Goal: Communication & Community: Answer question/provide support

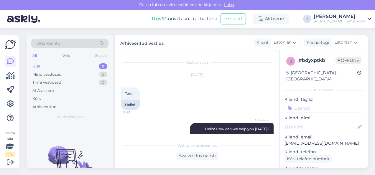
scroll to position [159, 0]
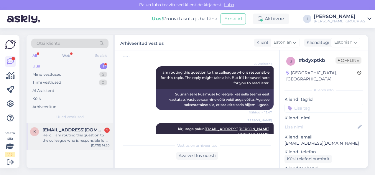
click at [65, 133] on div "Hello, I am routing this question to the colleague who is responsible for this …" at bounding box center [75, 138] width 67 height 11
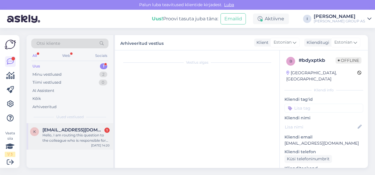
scroll to position [12, 0]
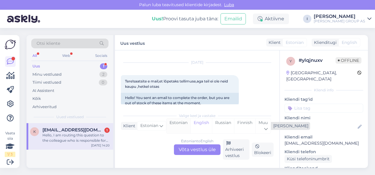
click at [171, 125] on div "Estonian" at bounding box center [178, 125] width 24 height 15
click at [185, 147] on div "Estonian to Estonian Võta vestlus üle" at bounding box center [197, 149] width 47 height 11
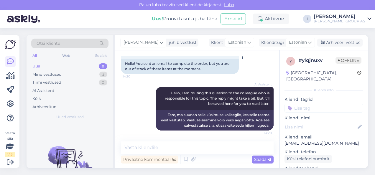
scroll to position [47, 0]
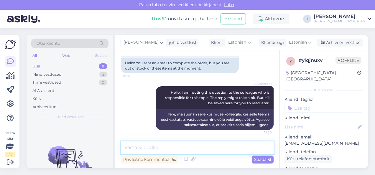
click at [205, 149] on textarea at bounding box center [197, 147] width 153 height 12
type textarea "mis tellimusega on tegu?"
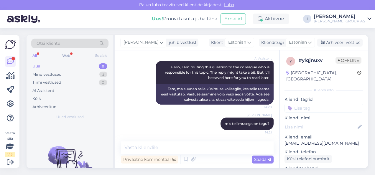
click at [57, 60] on div "All Web Socials" at bounding box center [69, 56] width 77 height 9
click at [54, 65] on div "Uus 0" at bounding box center [69, 66] width 77 height 8
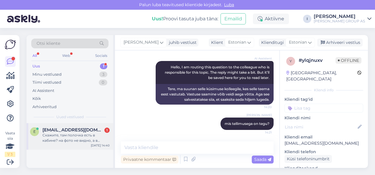
click at [65, 133] on div "Скажите, там полочка есть в кабине? на фото не видно, а в описании написано" at bounding box center [75, 138] width 67 height 11
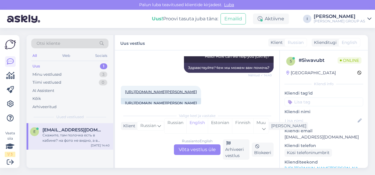
scroll to position [141, 0]
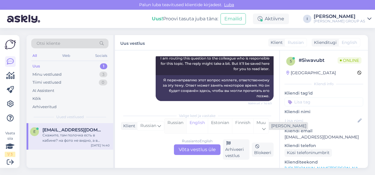
click at [174, 122] on div "Russian" at bounding box center [175, 125] width 22 height 15
click at [192, 149] on div "Russian to Russian Võta vestlus üle" at bounding box center [197, 149] width 47 height 11
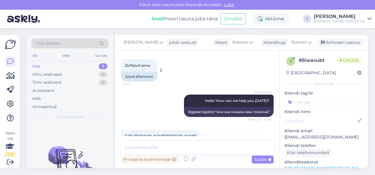
scroll to position [59, 0]
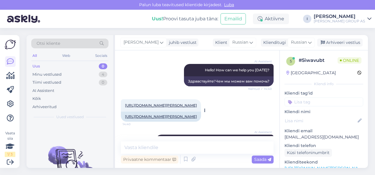
click at [143, 104] on link "[URL][DOMAIN_NAME][PERSON_NAME]" at bounding box center [161, 105] width 72 height 4
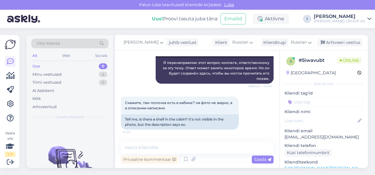
scroll to position [169, 0]
click at [179, 146] on textarea at bounding box center [197, 147] width 153 height 12
paste textarea "Lisaks juhtpult, valgustus, raadio, ventilaator ning riiul."
type textarea "Lisaks juhtpult, valgustus, raadio, ventilaator ning riiul."
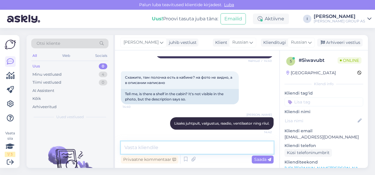
click at [179, 146] on textarea at bounding box center [197, 147] width 153 height 12
type textarea "написано, что полка есть"
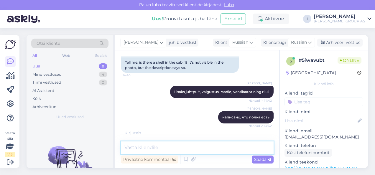
scroll to position [226, 0]
click at [169, 150] on textarea at bounding box center [197, 147] width 153 height 12
type textarea "a"
type textarea "в"
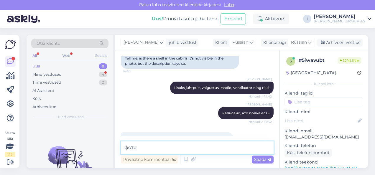
scroll to position [245, 0]
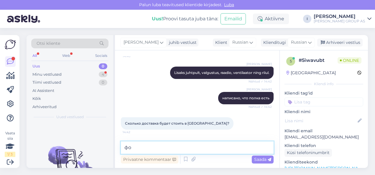
type textarea "ф"
type textarea "изображение на фото может отличаться"
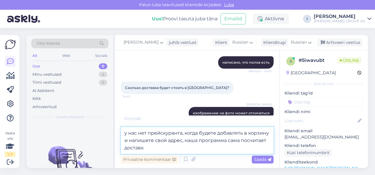
type textarea "у нас нет прейскуранта, когда будете добавлять в корзину и напишете свой адрес,…"
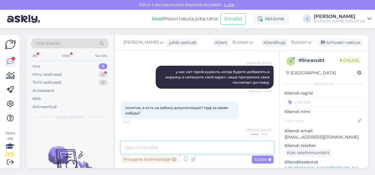
scroll to position [374, 0]
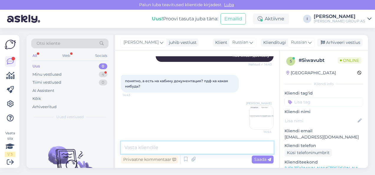
click at [197, 147] on textarea at bounding box center [197, 147] width 153 height 12
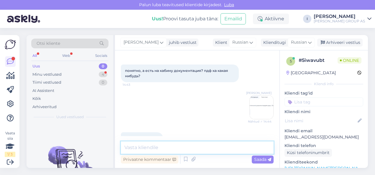
scroll to position [400, 0]
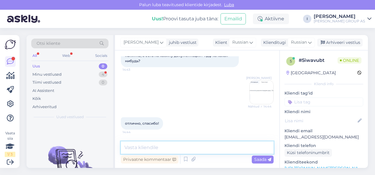
click at [179, 150] on textarea at bounding box center [197, 147] width 153 height 12
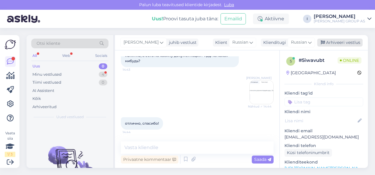
drag, startPoint x: 337, startPoint y: 40, endPoint x: 330, endPoint y: 44, distance: 7.0
click at [337, 40] on div "Arhiveeri vestlus" at bounding box center [339, 43] width 45 height 8
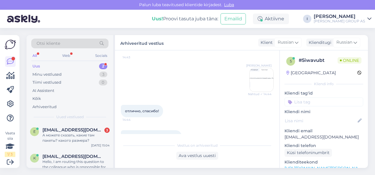
scroll to position [489, 0]
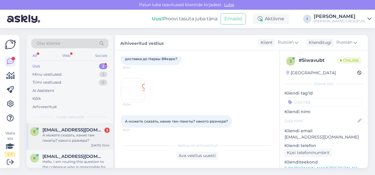
click at [69, 128] on span "[EMAIL_ADDRESS][DOMAIN_NAME]" at bounding box center [72, 129] width 61 height 5
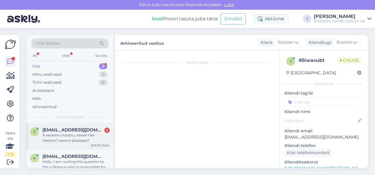
scroll to position [479, 0]
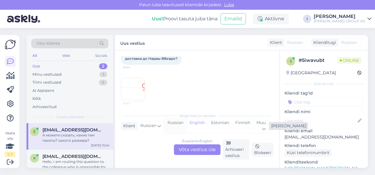
click at [181, 121] on div "Russian" at bounding box center [175, 125] width 22 height 15
click at [192, 151] on div "Russian to Russian Võta vestlus üle" at bounding box center [197, 149] width 47 height 11
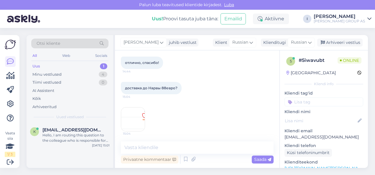
scroll to position [487, 0]
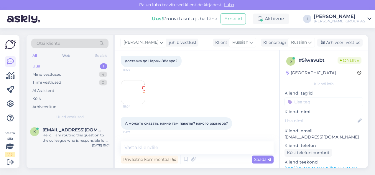
click at [131, 96] on img at bounding box center [133, 92] width 24 height 24
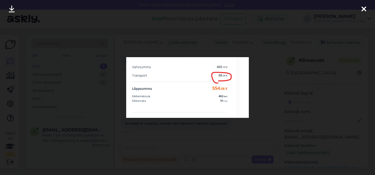
click at [362, 10] on icon at bounding box center [363, 10] width 5 height 8
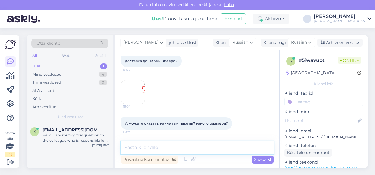
click at [175, 147] on textarea at bounding box center [197, 147] width 153 height 12
type textarea "к сожалению такой информации у меня неи"
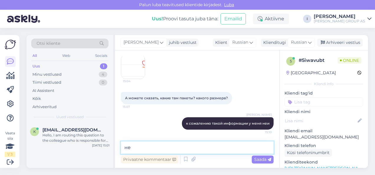
type textarea "нет"
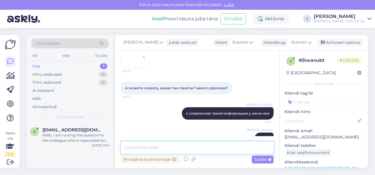
scroll to position [538, 0]
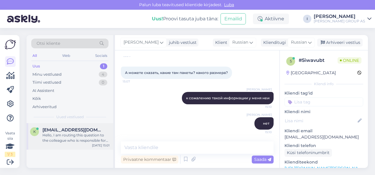
click at [71, 134] on div "Hello, I am routing this question to the colleague who is responsible for this …" at bounding box center [75, 138] width 67 height 11
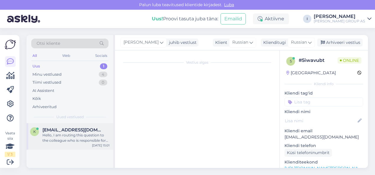
scroll to position [103, 0]
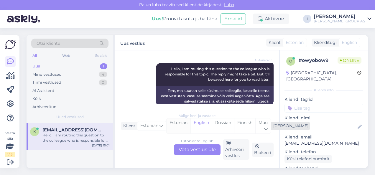
click at [183, 124] on div "Estonian" at bounding box center [178, 125] width 24 height 15
click at [187, 145] on div "Estonian to Estonian Võta vestlus üle" at bounding box center [197, 149] width 47 height 11
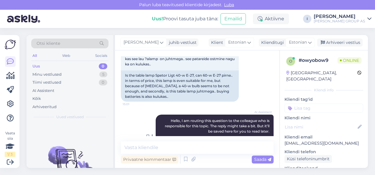
scroll to position [79, 0]
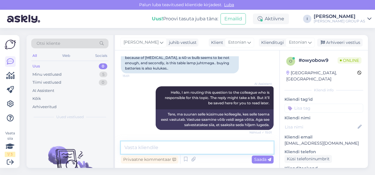
click at [164, 149] on textarea at bounding box center [197, 147] width 153 height 12
type textarea "täpsustage tootekood"
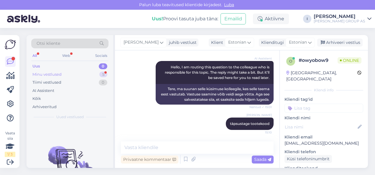
click at [63, 73] on div "Minu vestlused 5" at bounding box center [69, 74] width 77 height 8
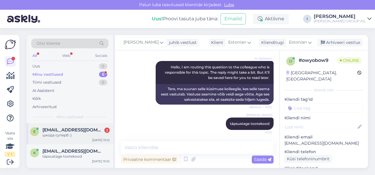
click at [64, 131] on span "[EMAIL_ADDRESS][DOMAIN_NAME]" at bounding box center [72, 129] width 61 height 5
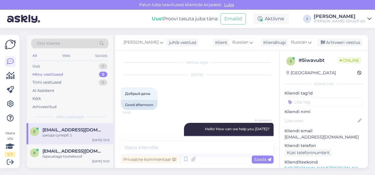
scroll to position [88, 0]
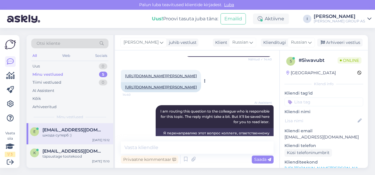
click at [177, 76] on link "[URL][DOMAIN_NAME][PERSON_NAME]" at bounding box center [161, 76] width 72 height 4
click at [177, 147] on textarea at bounding box center [197, 147] width 153 height 12
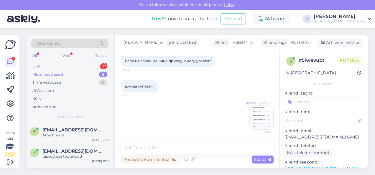
click at [72, 63] on div "Uus 1" at bounding box center [69, 66] width 77 height 8
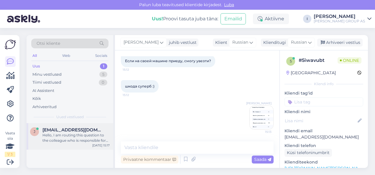
click at [60, 128] on span "[EMAIL_ADDRESS][DOMAIN_NAME]" at bounding box center [72, 129] width 61 height 5
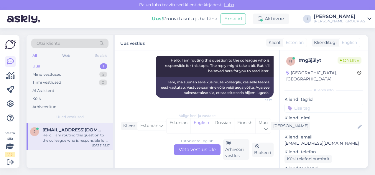
scroll to position [81, 0]
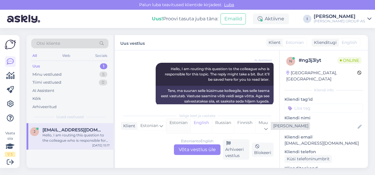
click at [178, 128] on div "Estonian" at bounding box center [178, 125] width 24 height 15
click at [184, 149] on div "Estonian to Estonian Võta vestlus üle" at bounding box center [197, 149] width 47 height 11
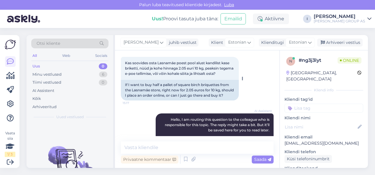
scroll to position [0, 0]
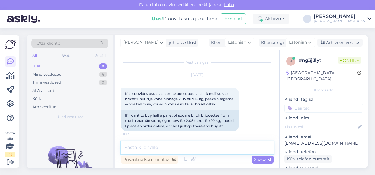
click at [189, 146] on textarea at bounding box center [197, 147] width 153 height 12
type textarea "kui kohapeal on olemas, siis saab kohapeal osta"
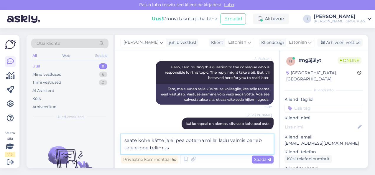
type textarea "saate kohe kätte ja ei pea ootama millal ladu valmis paneb teie e-poe tellimust"
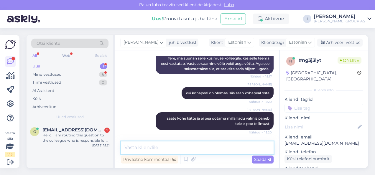
scroll to position [164, 0]
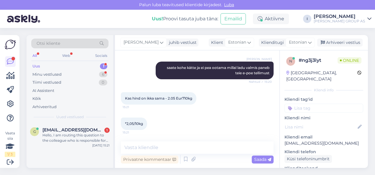
click at [177, 111] on div "*2,05/10kg 15:21" at bounding box center [197, 123] width 153 height 25
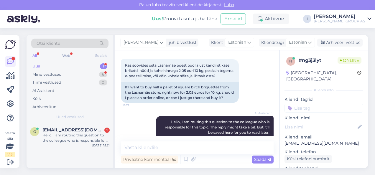
scroll to position [118, 0]
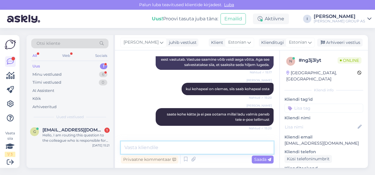
click at [172, 148] on textarea at bounding box center [197, 147] width 153 height 12
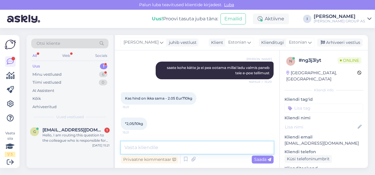
click at [172, 146] on textarea at bounding box center [197, 147] width 153 height 12
click at [173, 145] on textarea at bounding box center [197, 147] width 153 height 12
type textarea "jah"
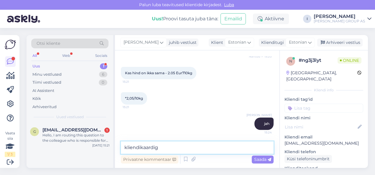
type textarea "kliendikaardiga"
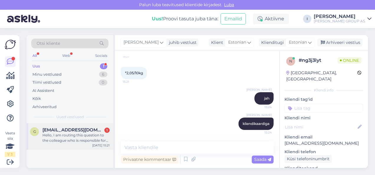
click at [73, 138] on div "Hello, I am routing this question to the colleague who is responsible for this …" at bounding box center [75, 138] width 67 height 11
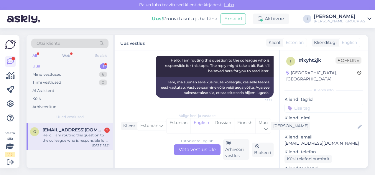
scroll to position [12, 0]
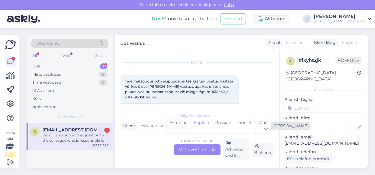
click at [177, 131] on div "Estonian" at bounding box center [178, 125] width 24 height 15
click at [184, 149] on div "Estonian to Estonian Võta vestlus üle" at bounding box center [197, 149] width 47 height 11
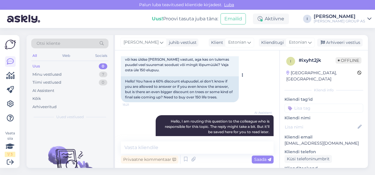
scroll to position [68, 0]
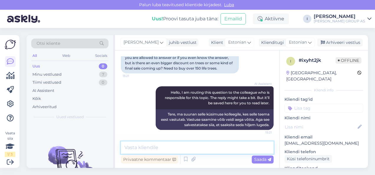
click at [151, 145] on textarea at bounding box center [197, 147] width 153 height 12
type textarea "kahjuks sellist infot ei ole"
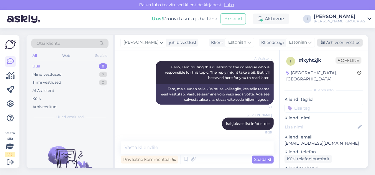
click at [342, 44] on div "Arhiveeri vestlus" at bounding box center [339, 43] width 45 height 8
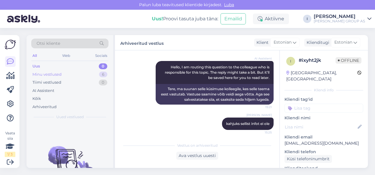
click at [50, 74] on div "Minu vestlused" at bounding box center [46, 75] width 29 height 6
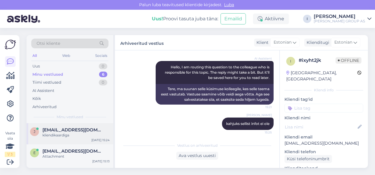
click at [60, 127] on span "[EMAIL_ADDRESS][DOMAIN_NAME]" at bounding box center [72, 129] width 61 height 5
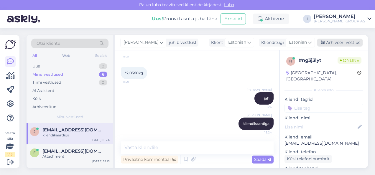
click at [333, 44] on div "Arhiveeri vestlus" at bounding box center [339, 43] width 45 height 8
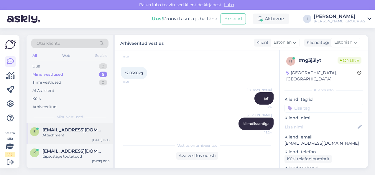
click at [57, 136] on div "Attachment" at bounding box center [75, 135] width 67 height 5
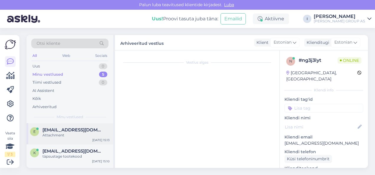
scroll to position [625, 0]
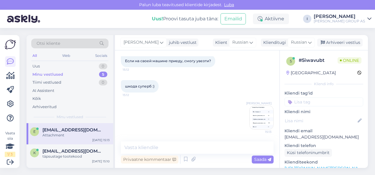
click at [331, 37] on div "[PERSON_NAME] juhib vestlust Klient [DEMOGRAPHIC_DATA] Klienditugi [DEMOGRAPHIC…" at bounding box center [241, 42] width 253 height 15
click at [331, 40] on div "Arhiveeri vestlus" at bounding box center [339, 43] width 45 height 8
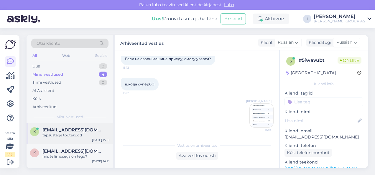
click at [56, 135] on div "täpsustage tootekood" at bounding box center [75, 135] width 67 height 5
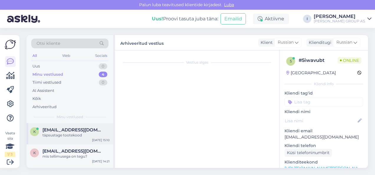
scroll to position [104, 0]
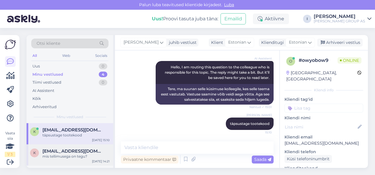
click at [66, 157] on div "mis tellimusega on tegu?" at bounding box center [75, 156] width 67 height 5
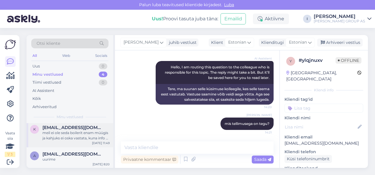
click at [69, 140] on div "meil ei ole seda boilerit enam müügis ja kahjuks ei oska vastata, kuna info ei …" at bounding box center [75, 135] width 67 height 11
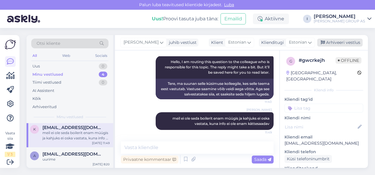
click at [348, 41] on div "Arhiveeri vestlus" at bounding box center [339, 43] width 45 height 8
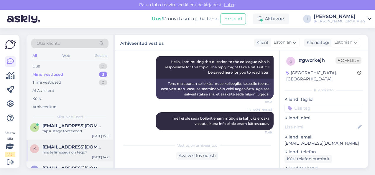
scroll to position [0, 0]
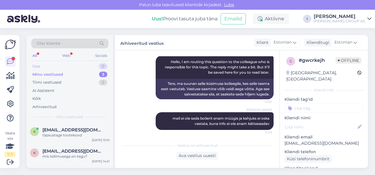
click at [43, 67] on div "Uus 0" at bounding box center [69, 66] width 77 height 8
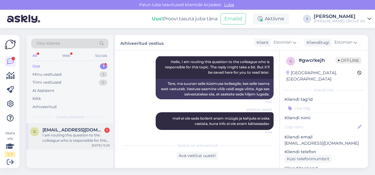
click at [70, 129] on span "[EMAIL_ADDRESS][DOMAIN_NAME]" at bounding box center [72, 129] width 61 height 5
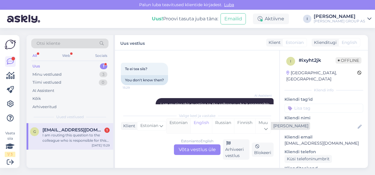
click at [175, 128] on div "Estonian" at bounding box center [178, 125] width 24 height 15
click at [187, 150] on div "Estonian to Estonian Võta vestlus üle" at bounding box center [197, 149] width 47 height 11
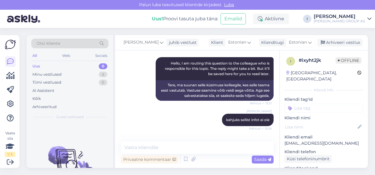
scroll to position [186, 0]
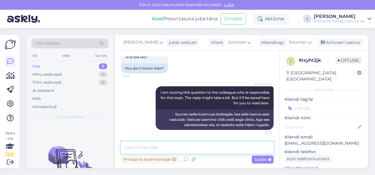
click at [196, 146] on textarea at bounding box center [197, 147] width 153 height 12
type textarea "ei tea"
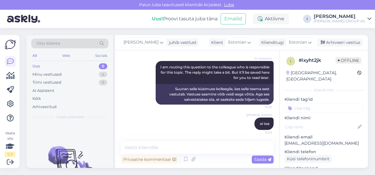
click at [48, 66] on div "Uus 0" at bounding box center [69, 66] width 77 height 8
click at [80, 73] on div "Minu vestlused 4" at bounding box center [69, 74] width 77 height 8
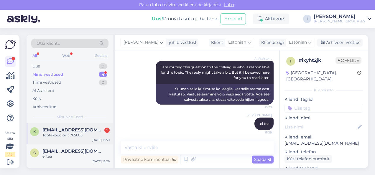
click at [81, 137] on div "Tootekood on : 765605" at bounding box center [75, 135] width 67 height 5
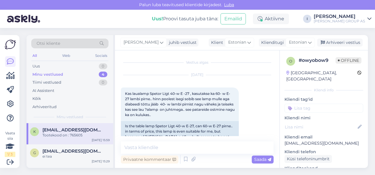
scroll to position [130, 0]
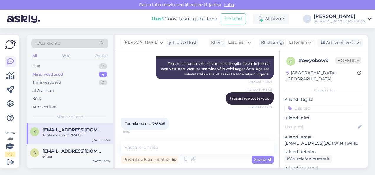
click at [163, 124] on span "Tootekood on : 765605" at bounding box center [145, 123] width 40 height 4
copy div "765605 15:59"
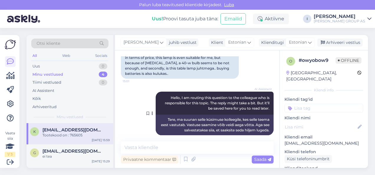
scroll to position [12, 0]
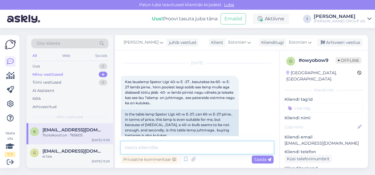
click at [201, 147] on textarea at bounding box center [197, 147] width 153 height 12
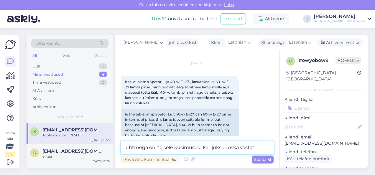
type textarea "juhtmega on, teisele küsimusele kahjuks ei oska vastata"
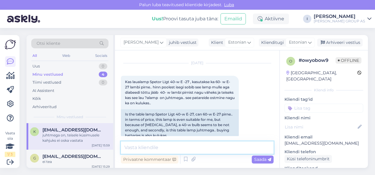
scroll to position [155, 0]
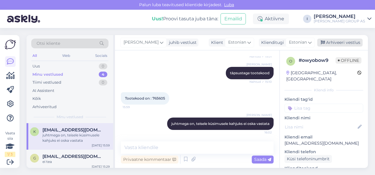
click at [337, 43] on div "Arhiveeri vestlus" at bounding box center [339, 43] width 45 height 8
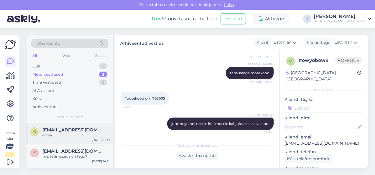
click at [68, 129] on span "[EMAIL_ADDRESS][DOMAIN_NAME]" at bounding box center [72, 129] width 61 height 5
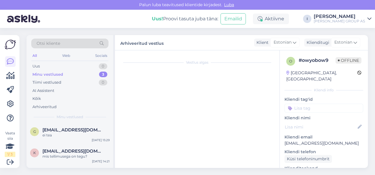
scroll to position [211, 0]
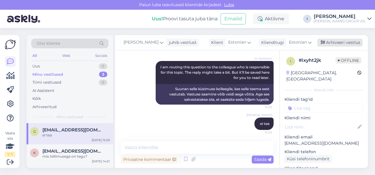
click at [347, 39] on div "Arhiveeri vestlus" at bounding box center [339, 43] width 45 height 8
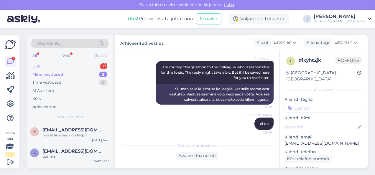
click at [64, 66] on div "Uus 1" at bounding box center [69, 66] width 77 height 8
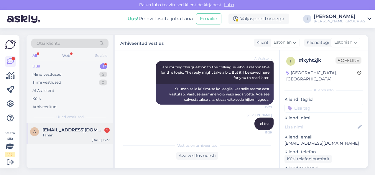
click at [59, 125] on div "a [EMAIL_ADDRESS][DOMAIN_NAME] 1 Tänan! [DATE] 16:27" at bounding box center [70, 133] width 87 height 21
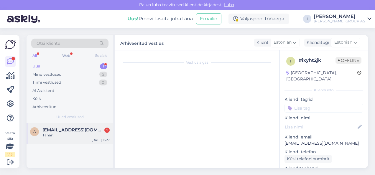
scroll to position [717, 0]
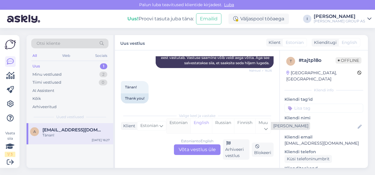
click at [171, 127] on div "Estonian" at bounding box center [178, 125] width 24 height 15
click at [180, 147] on div "Estonian to Estonian Võta vestlus üle" at bounding box center [197, 149] width 47 height 11
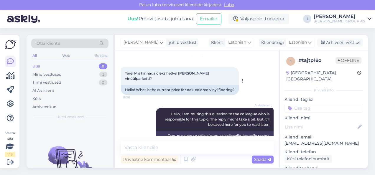
scroll to position [685, 0]
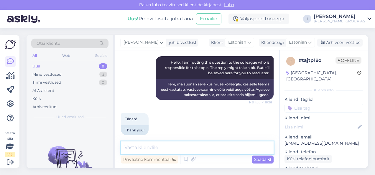
click at [181, 146] on textarea at bounding box center [197, 147] width 153 height 12
type textarea "täpsustage kaubakood"
